Goal: Information Seeking & Learning: Learn about a topic

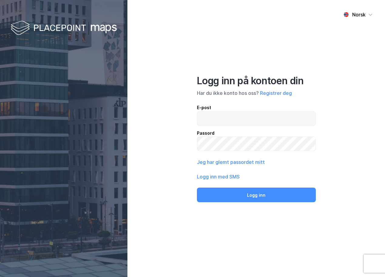
click at [229, 111] on label at bounding box center [256, 118] width 119 height 15
click at [229, 111] on input "email" at bounding box center [256, 118] width 118 height 14
type input "[PERSON_NAME][EMAIL_ADDRESS][DOMAIN_NAME]"
click at [197, 187] on button "Logg inn" at bounding box center [256, 194] width 119 height 15
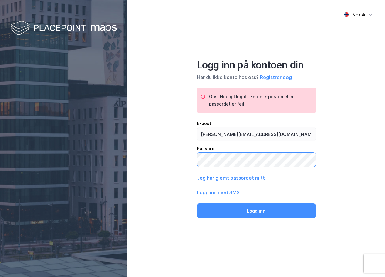
click at [197, 203] on button "Logg inn" at bounding box center [256, 210] width 119 height 15
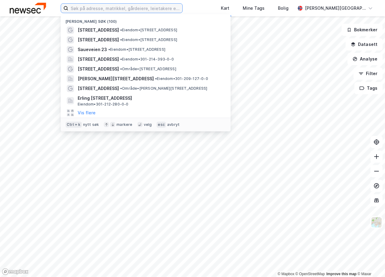
click at [141, 12] on input at bounding box center [125, 8] width 114 height 9
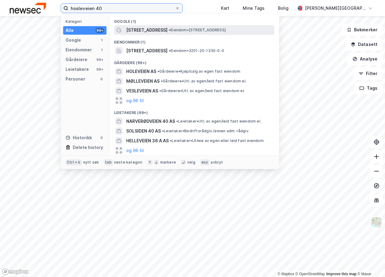
type input "hosleveien 40"
click at [166, 27] on div "[STREET_ADDRESS] • Eiendom • [STREET_ADDRESS]" at bounding box center [199, 29] width 147 height 7
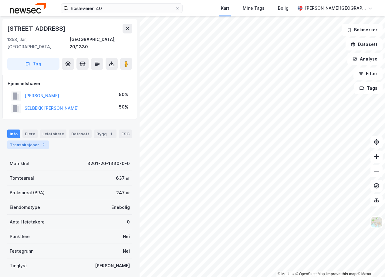
click at [28, 140] on div "Transaksjoner 2" at bounding box center [28, 144] width 42 height 9
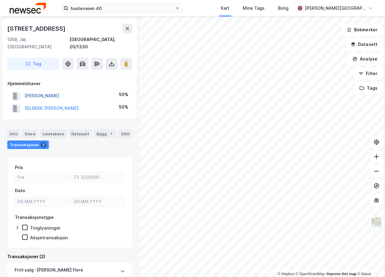
click at [0, 0] on button "[PERSON_NAME]" at bounding box center [0, 0] width 0 height 0
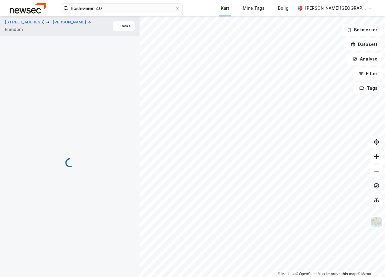
scroll to position [3, 0]
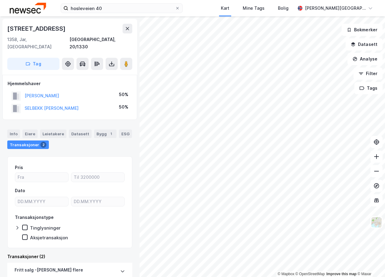
click at [40, 28] on div "[STREET_ADDRESS]" at bounding box center [37, 29] width 60 height 10
